Goal: Information Seeking & Learning: Learn about a topic

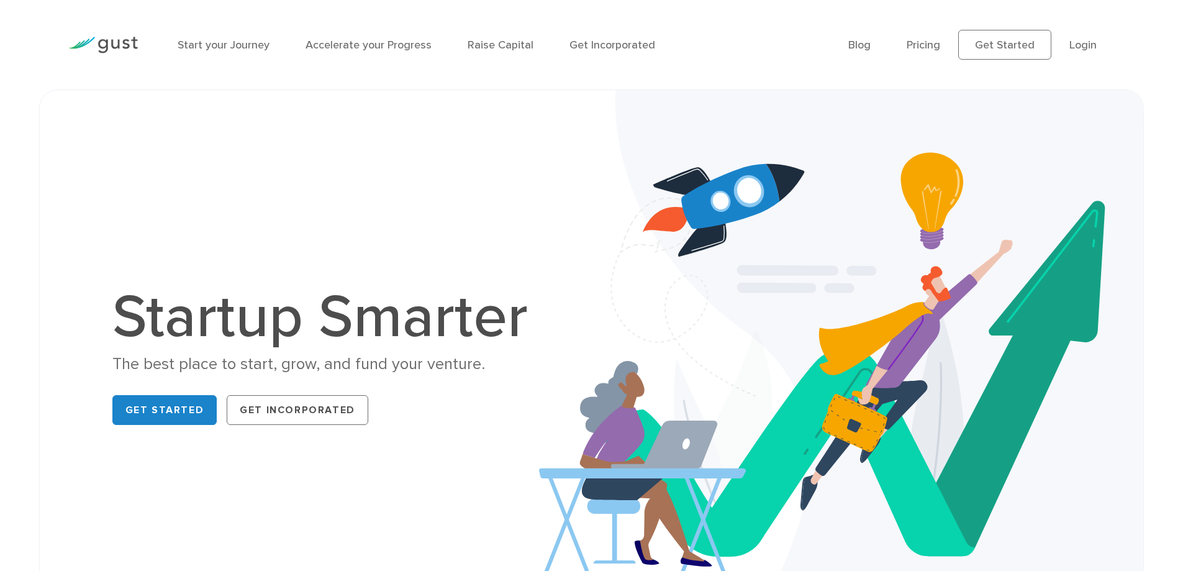
click at [116, 48] on img at bounding box center [103, 45] width 70 height 17
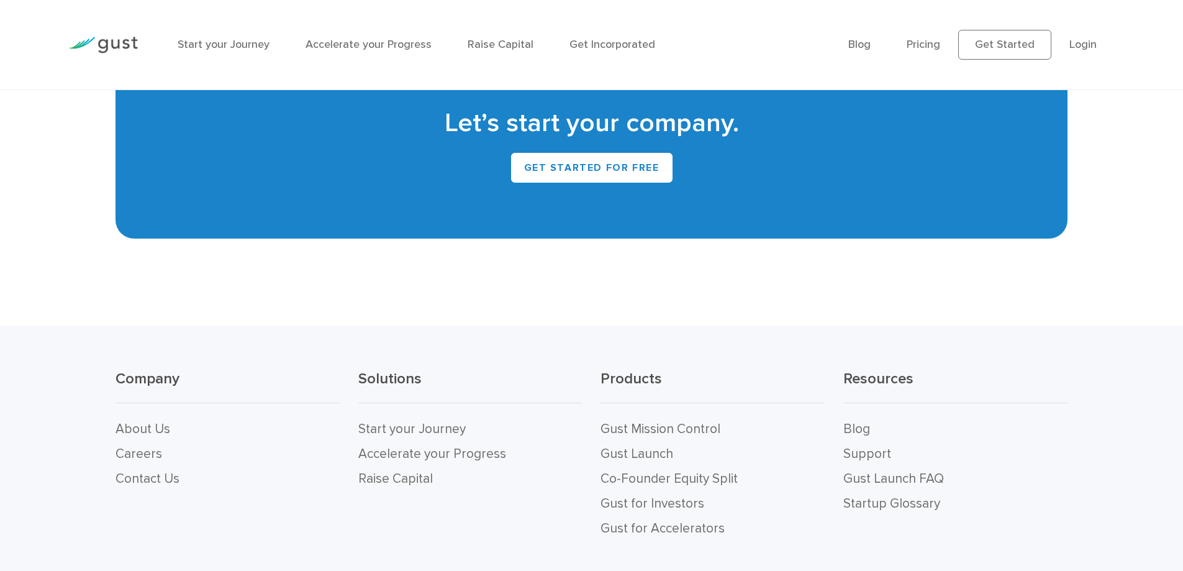
scroll to position [5556, 0]
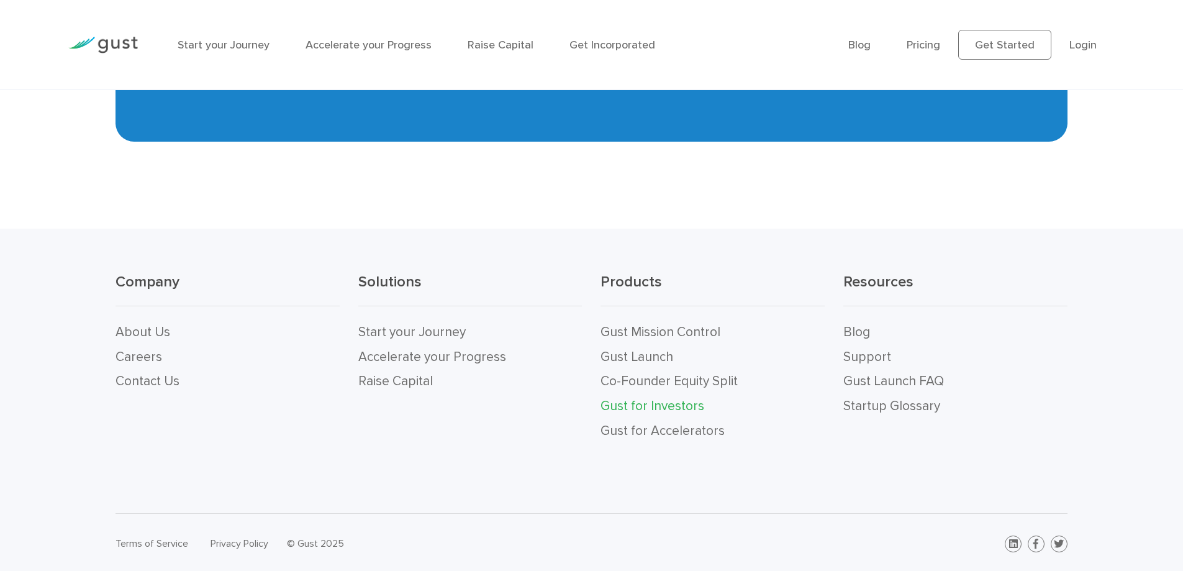
click at [661, 409] on link "Gust for Investors" at bounding box center [653, 406] width 104 height 16
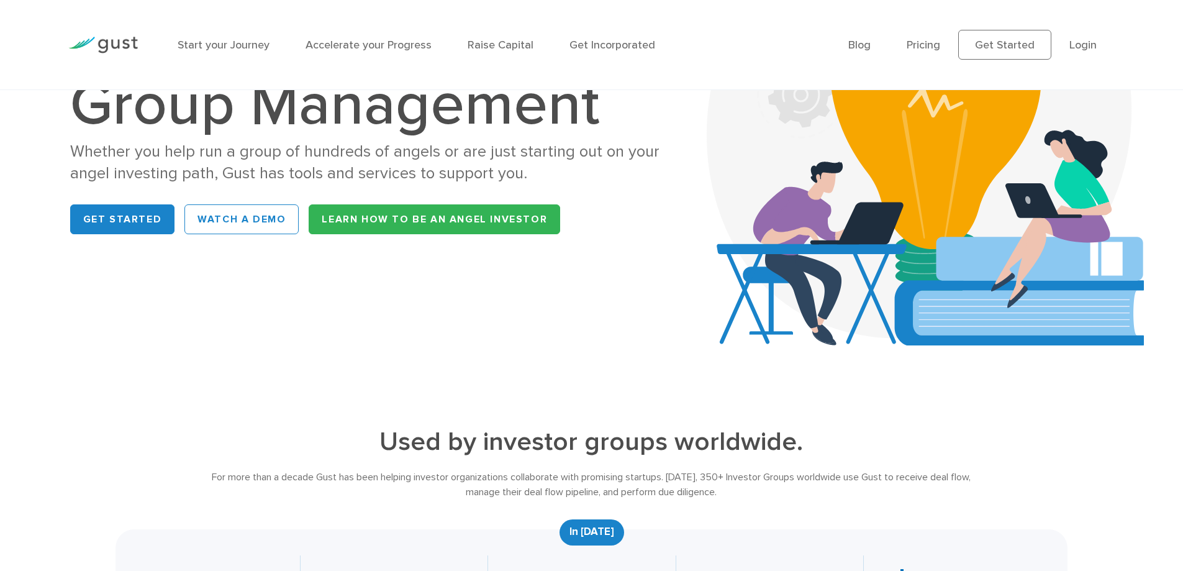
scroll to position [186, 0]
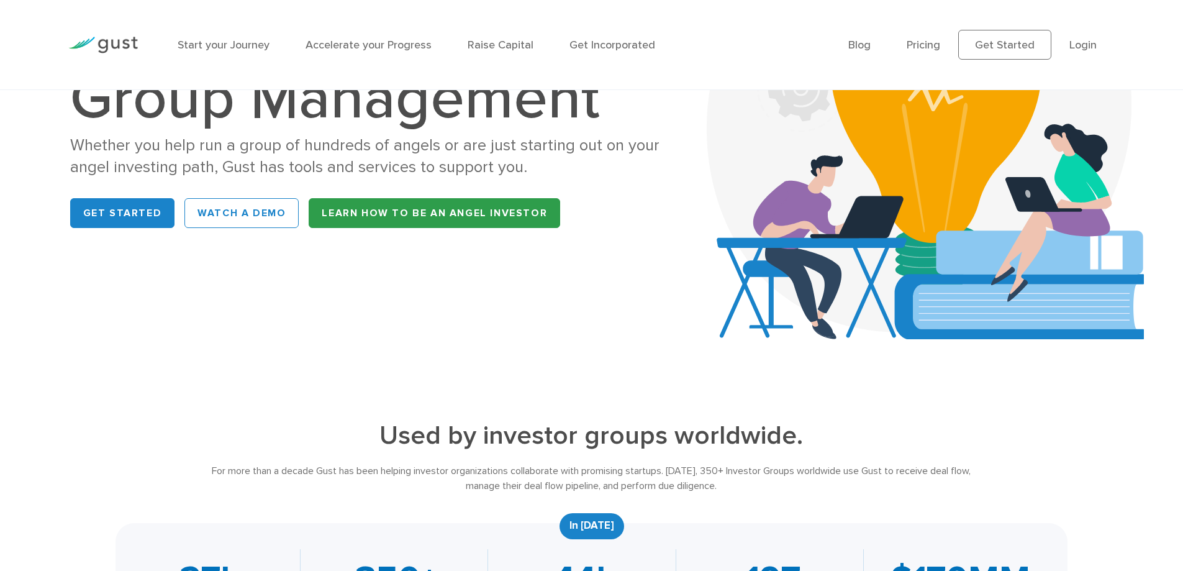
click at [439, 210] on link "Learn How to be an Angel Investor" at bounding box center [435, 213] width 252 height 30
